Goal: Task Accomplishment & Management: Use online tool/utility

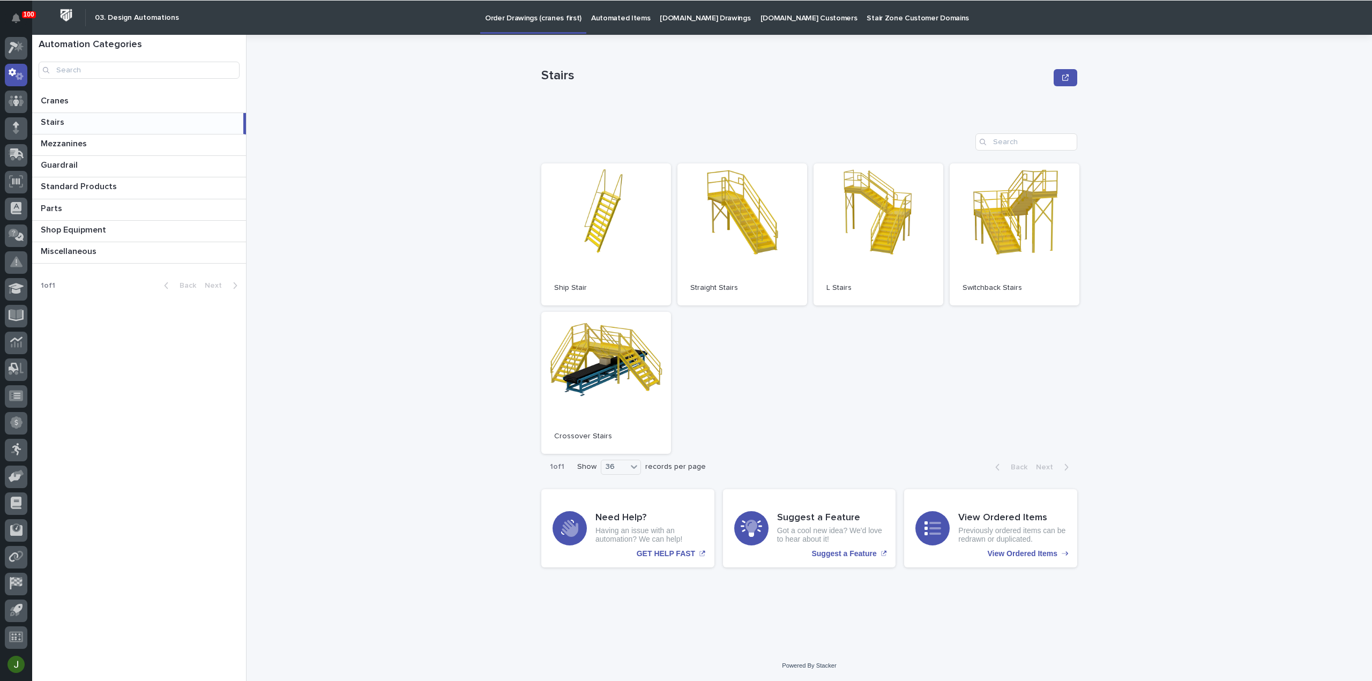
scroll to position [24, 0]
click at [61, 122] on p "Stairs" at bounding box center [54, 121] width 26 height 12
click at [755, 238] on link "Open" at bounding box center [742, 234] width 130 height 142
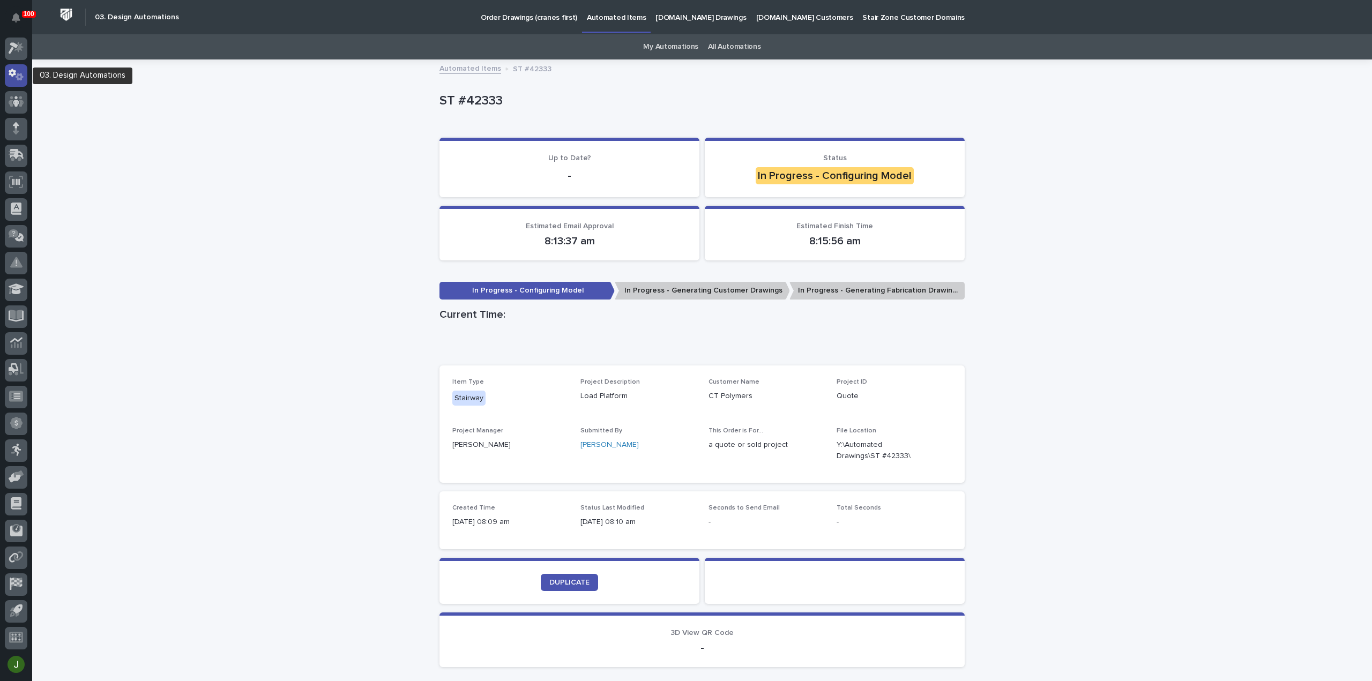
click at [18, 74] on icon at bounding box center [20, 77] width 8 height 8
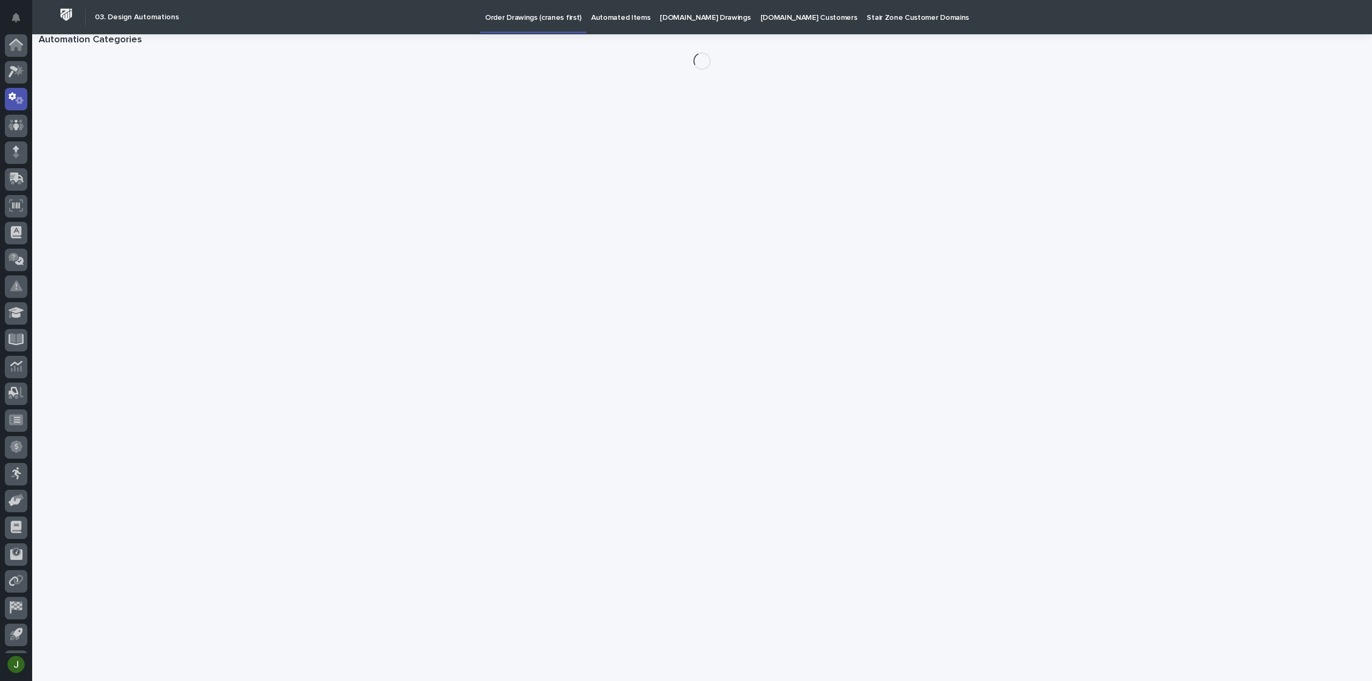
scroll to position [24, 0]
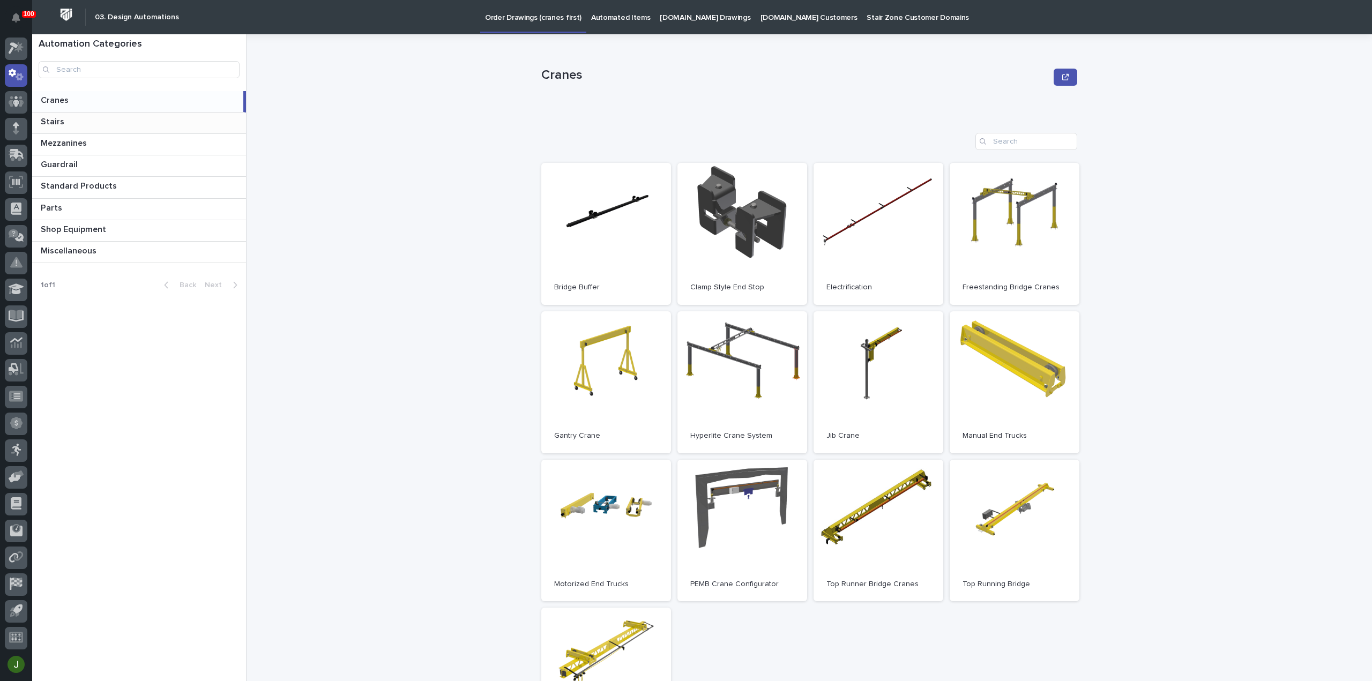
click at [69, 125] on p at bounding box center [141, 122] width 201 height 10
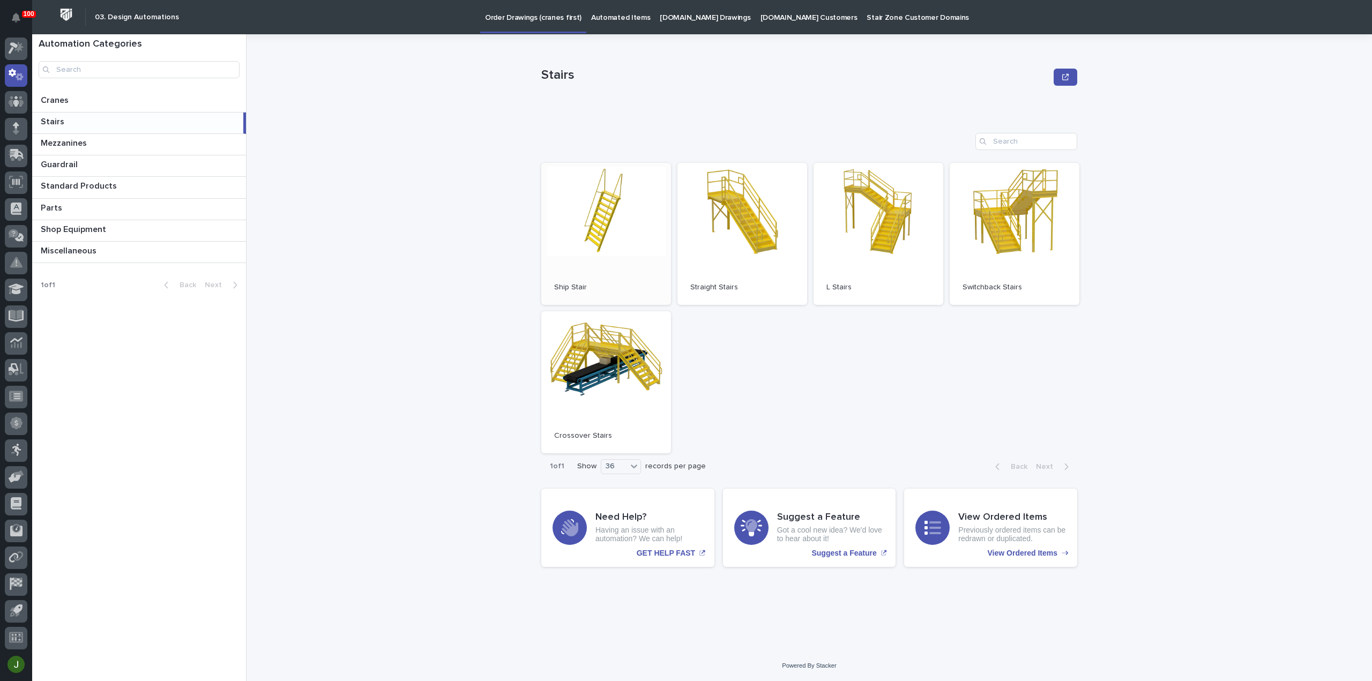
click at [604, 229] on link "Open" at bounding box center [606, 234] width 130 height 142
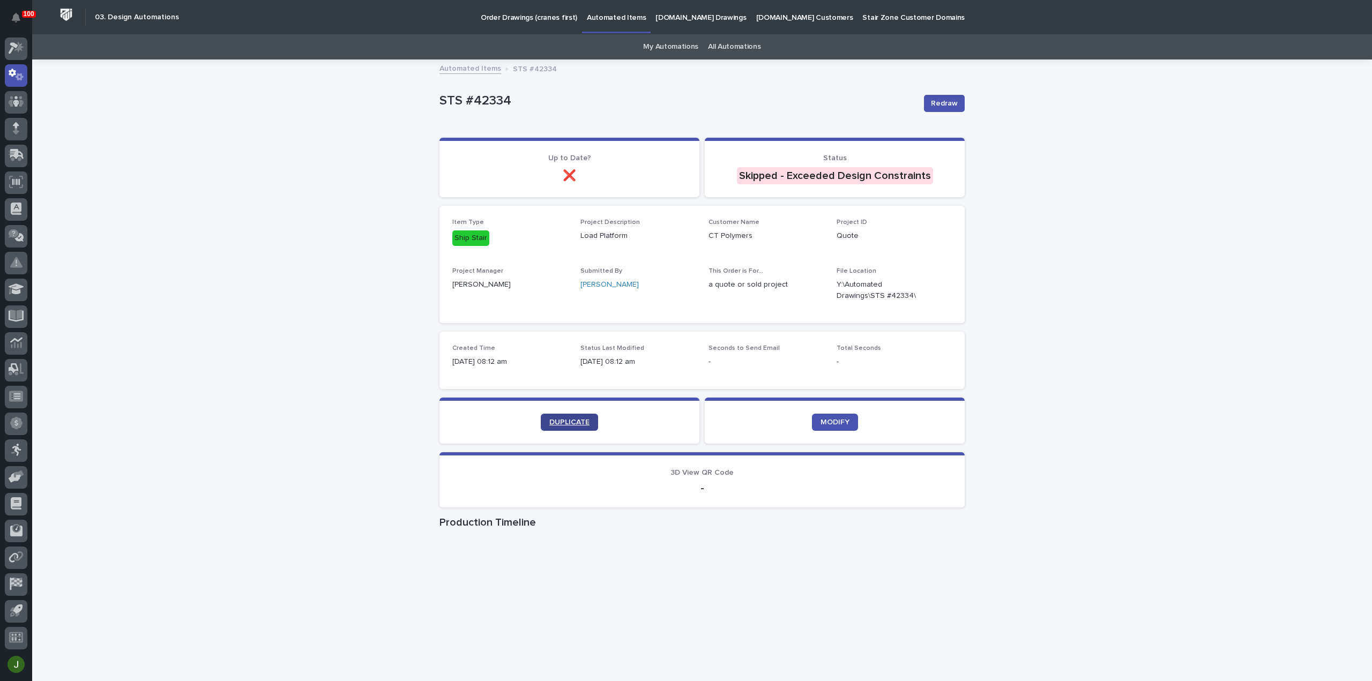
click at [551, 423] on span "DUPLICATE" at bounding box center [569, 423] width 40 height 8
